Goal: Use online tool/utility: Utilize a website feature to perform a specific function

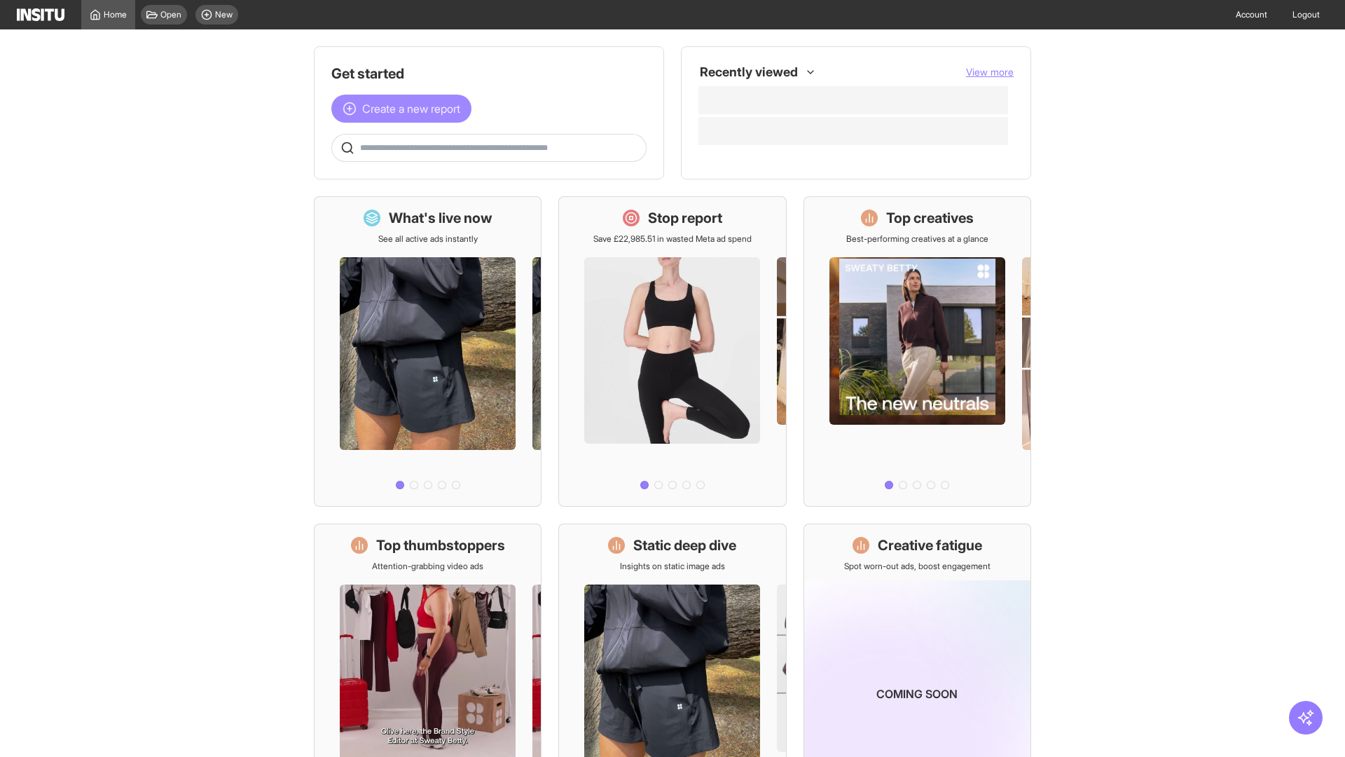
click at [405, 109] on span "Create a new report" at bounding box center [411, 108] width 98 height 17
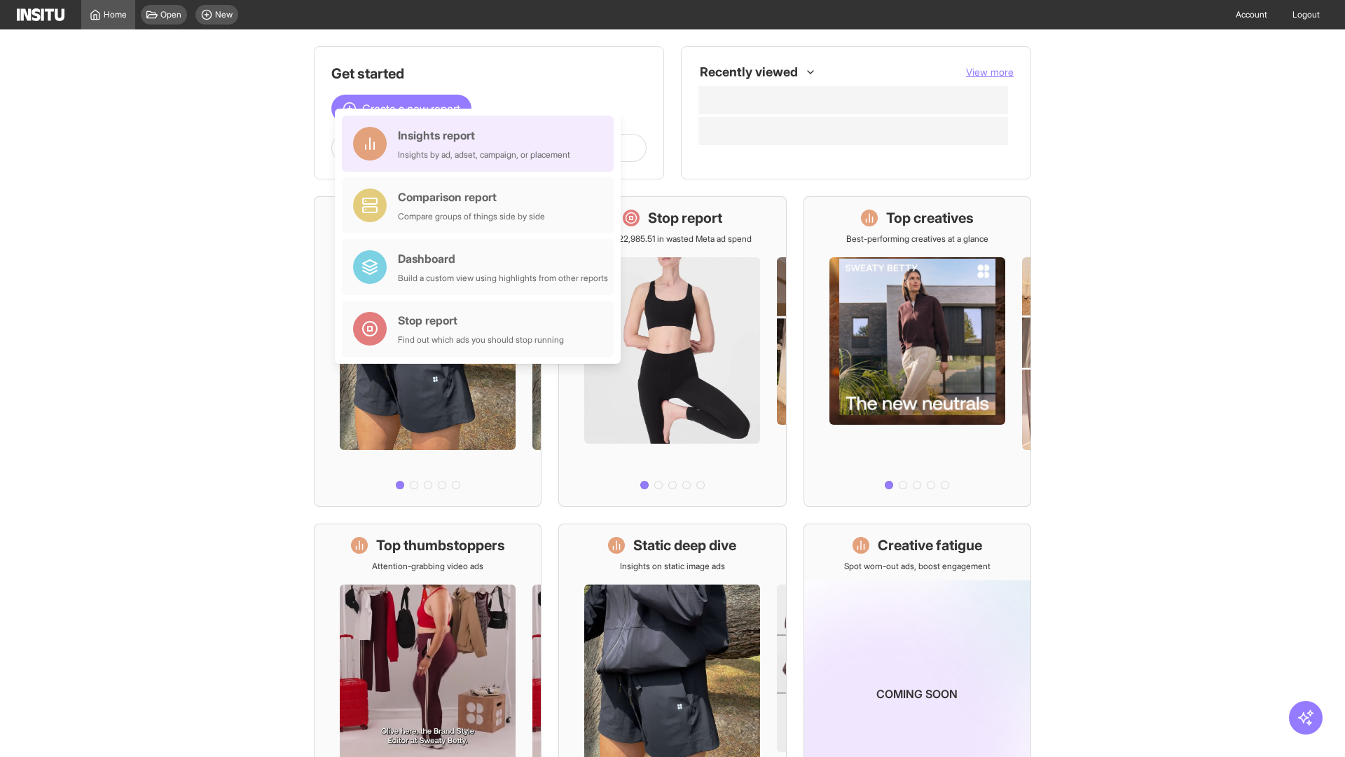
click at [481, 144] on div "Insights report Insights by ad, adset, campaign, or placement" at bounding box center [484, 144] width 172 height 34
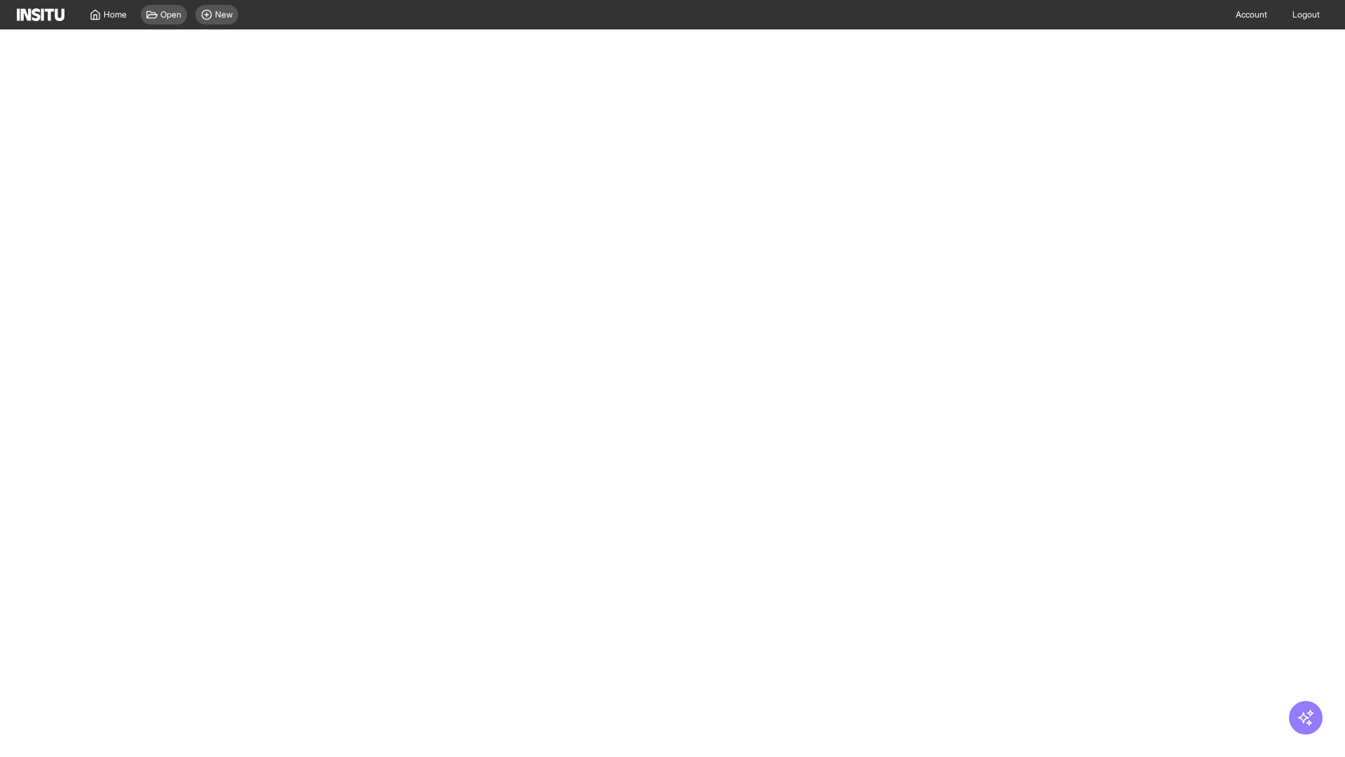
select select "**"
